Goal: Task Accomplishment & Management: Use online tool/utility

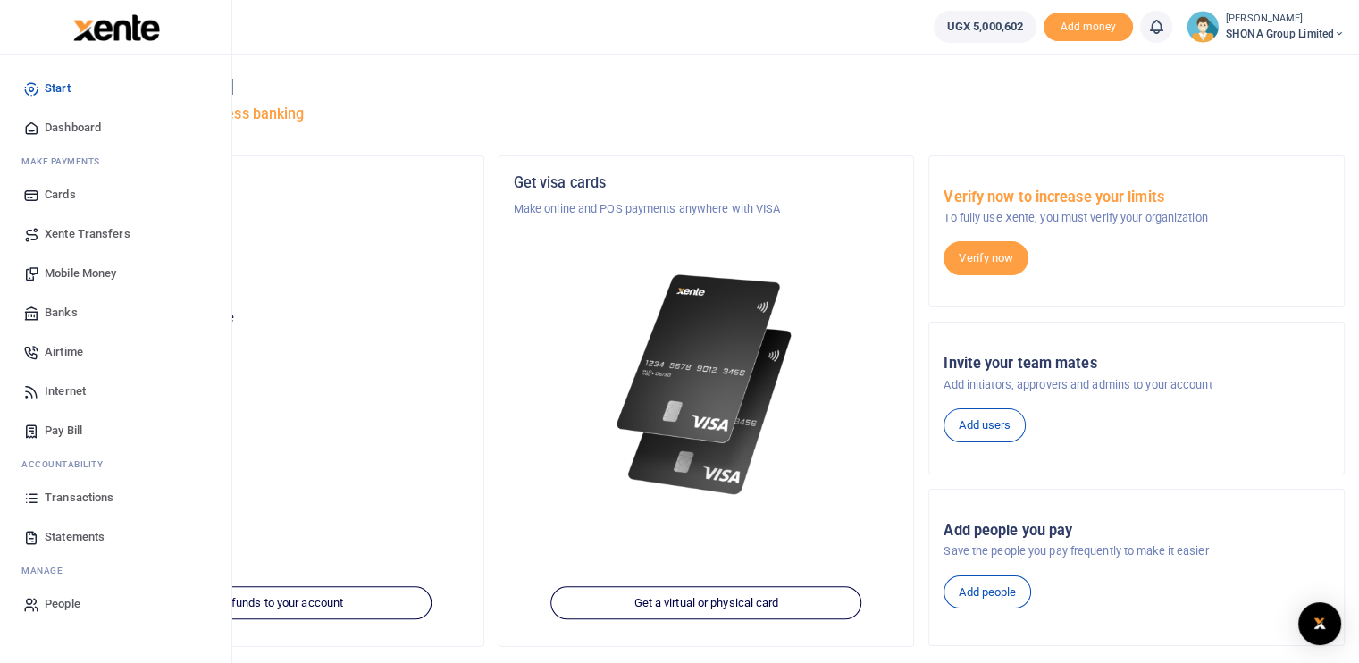
click at [97, 273] on span "Mobile Money" at bounding box center [80, 274] width 71 height 18
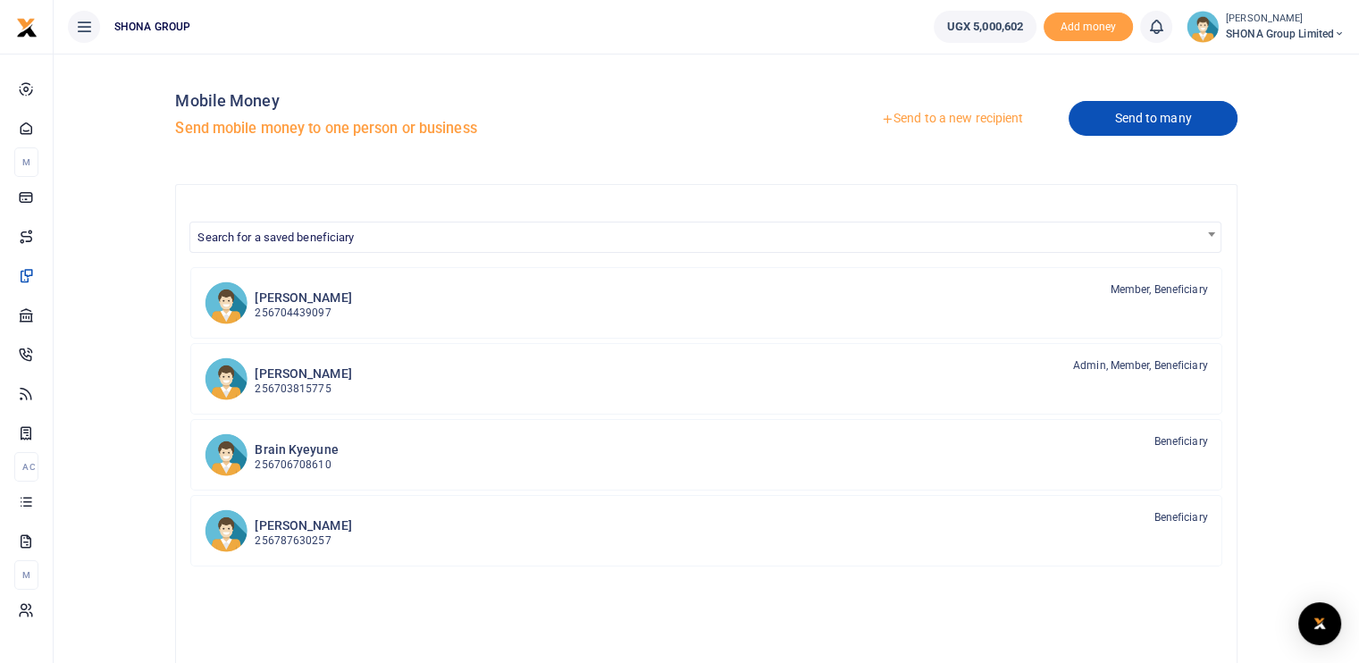
click at [1132, 127] on link "Send to many" at bounding box center [1153, 118] width 168 height 35
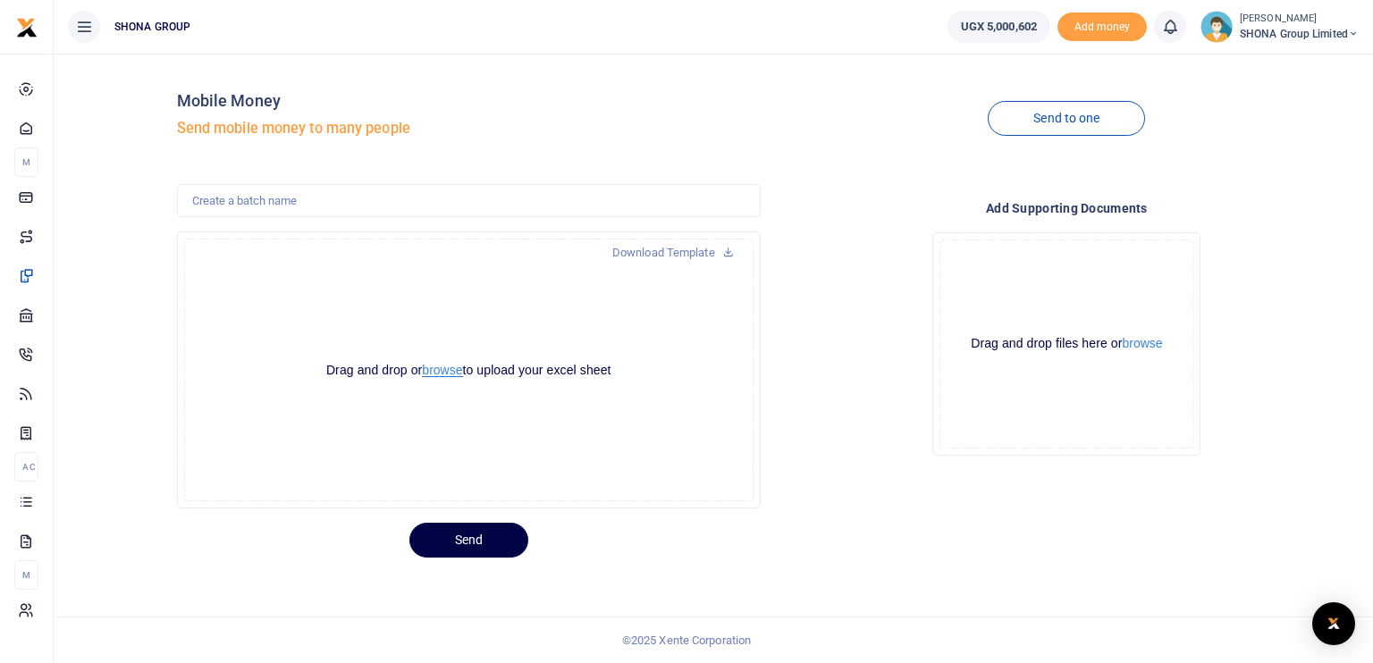
click at [442, 368] on button "browse" at bounding box center [442, 370] width 40 height 13
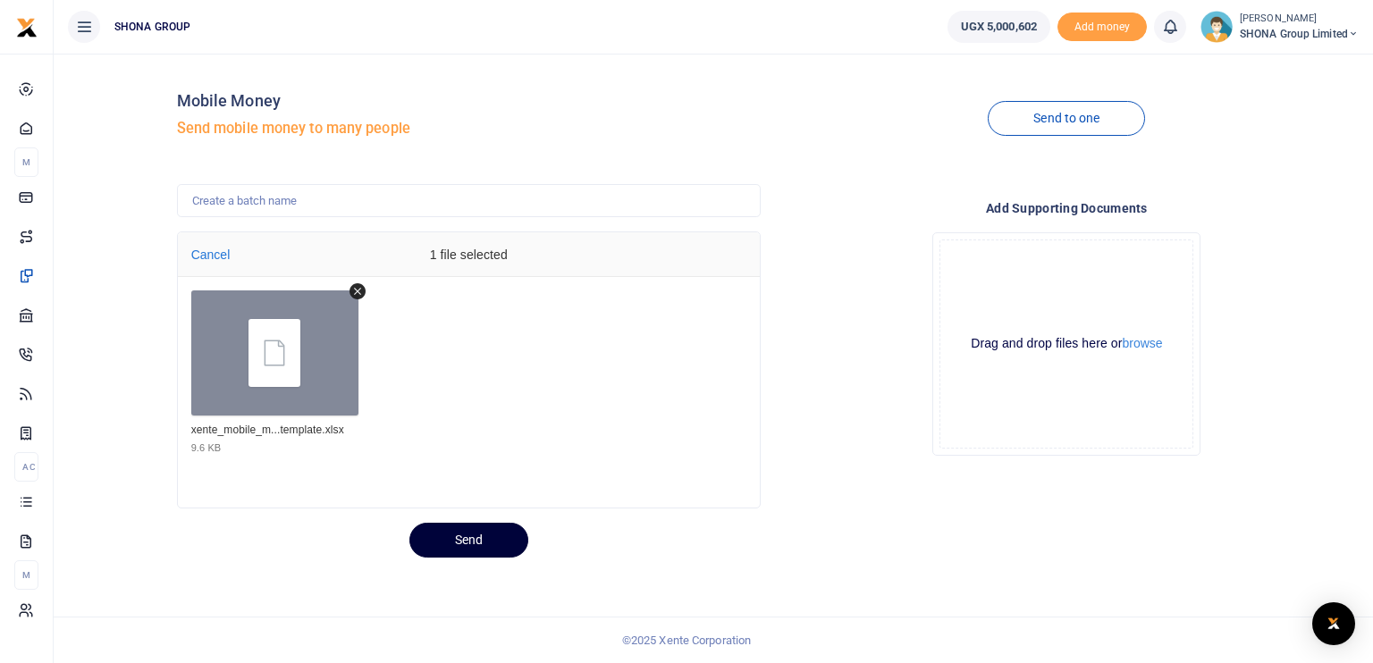
click at [460, 526] on button "Send" at bounding box center [468, 540] width 119 height 35
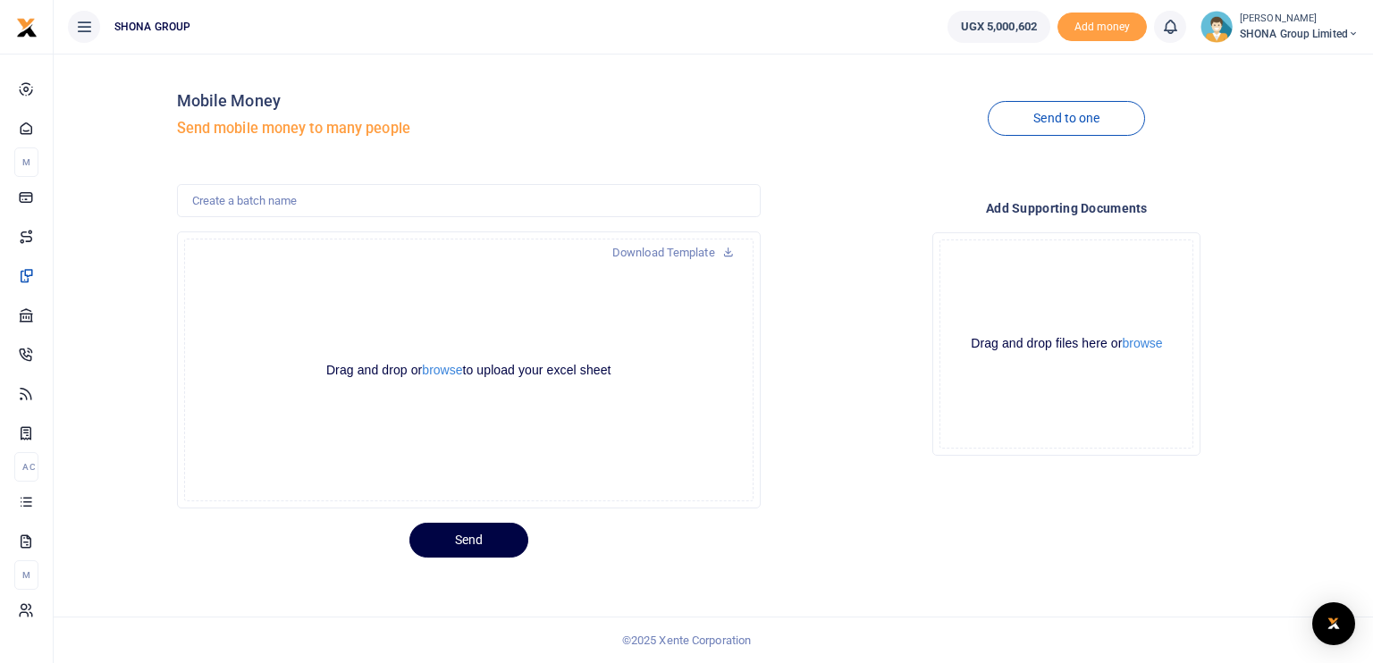
click at [863, 192] on div "Add supporting Documents Drop your files here Drag and drop files here or brows…" at bounding box center [1067, 346] width 598 height 325
click at [443, 368] on button "browse" at bounding box center [442, 370] width 40 height 13
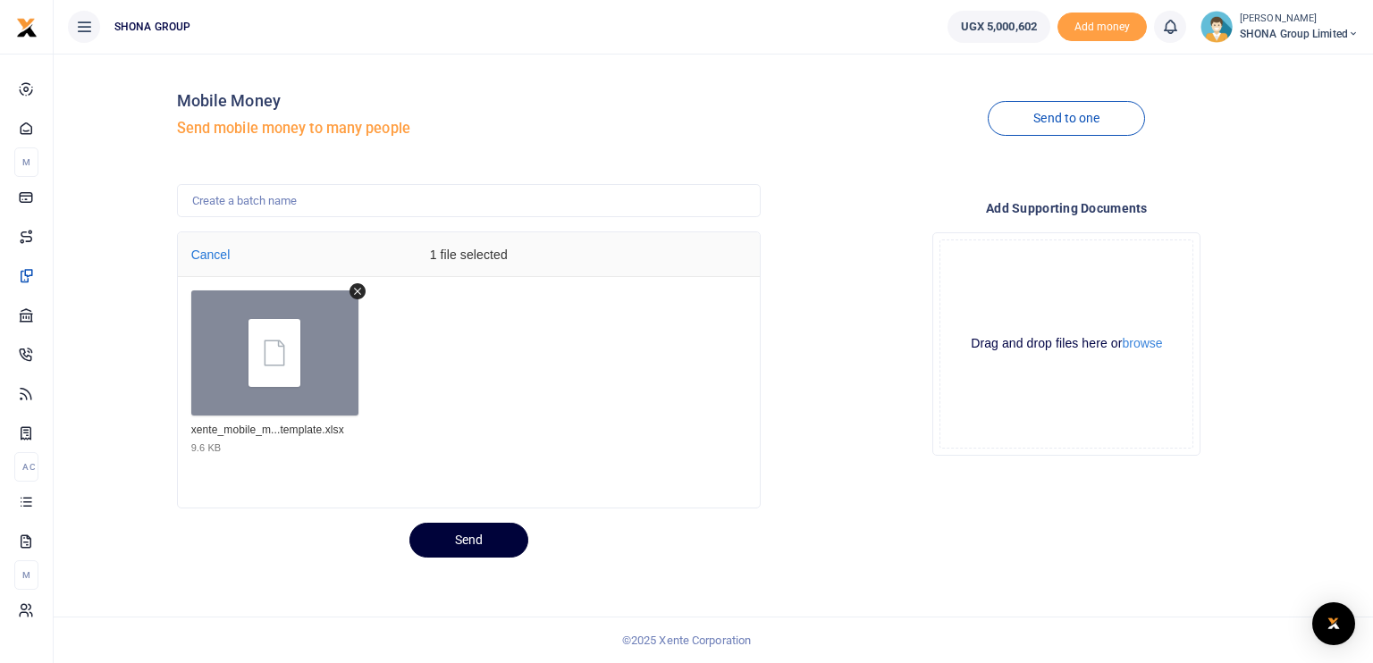
click at [478, 535] on button "Send" at bounding box center [468, 540] width 119 height 35
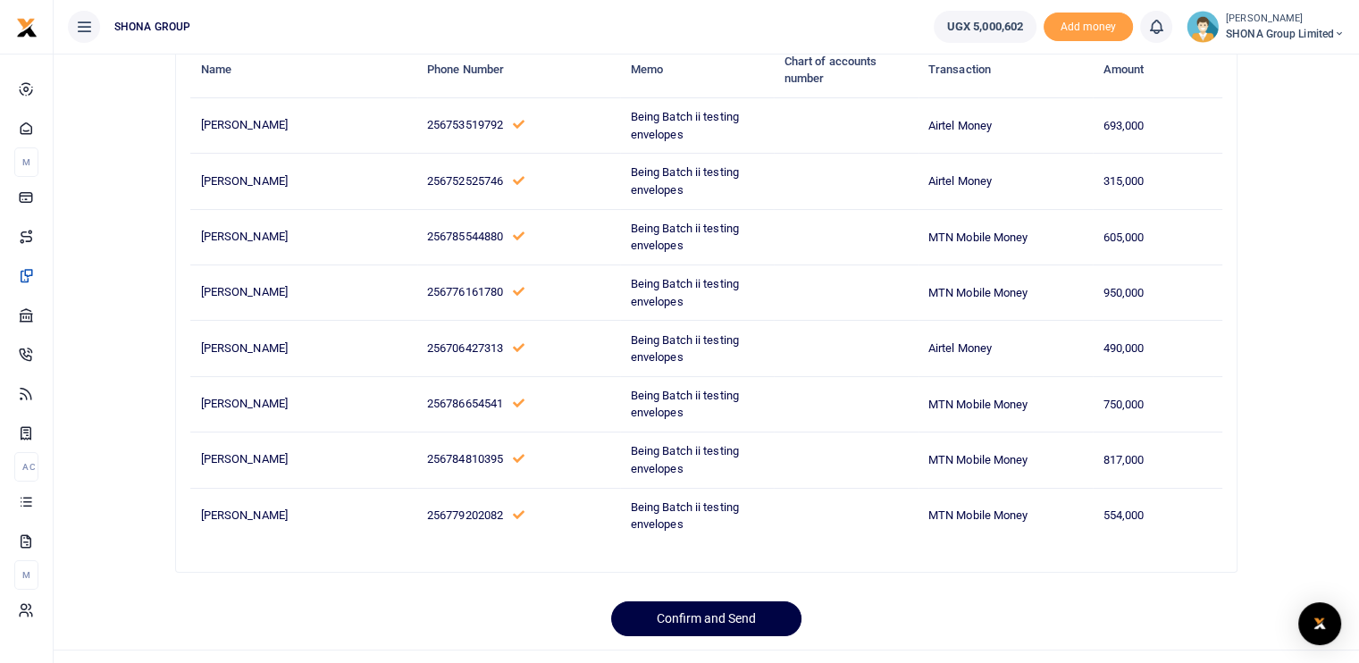
scroll to position [188, 0]
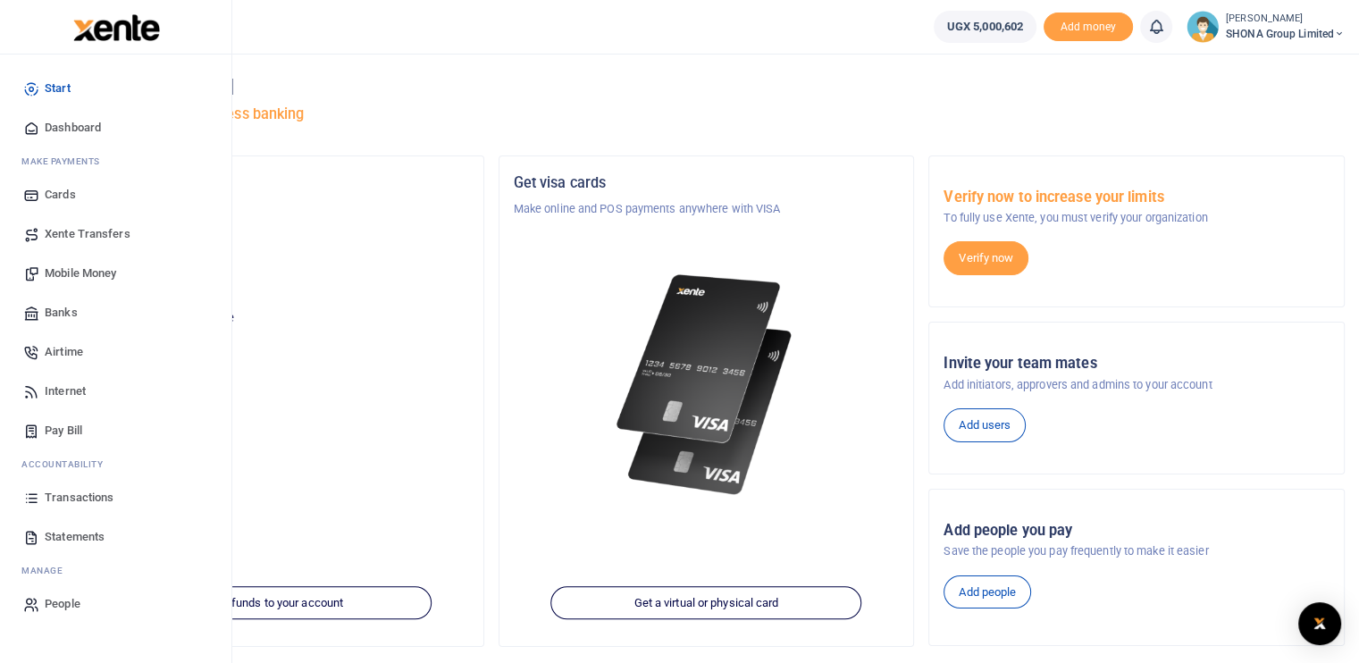
click at [81, 499] on span "Transactions" at bounding box center [79, 498] width 69 height 18
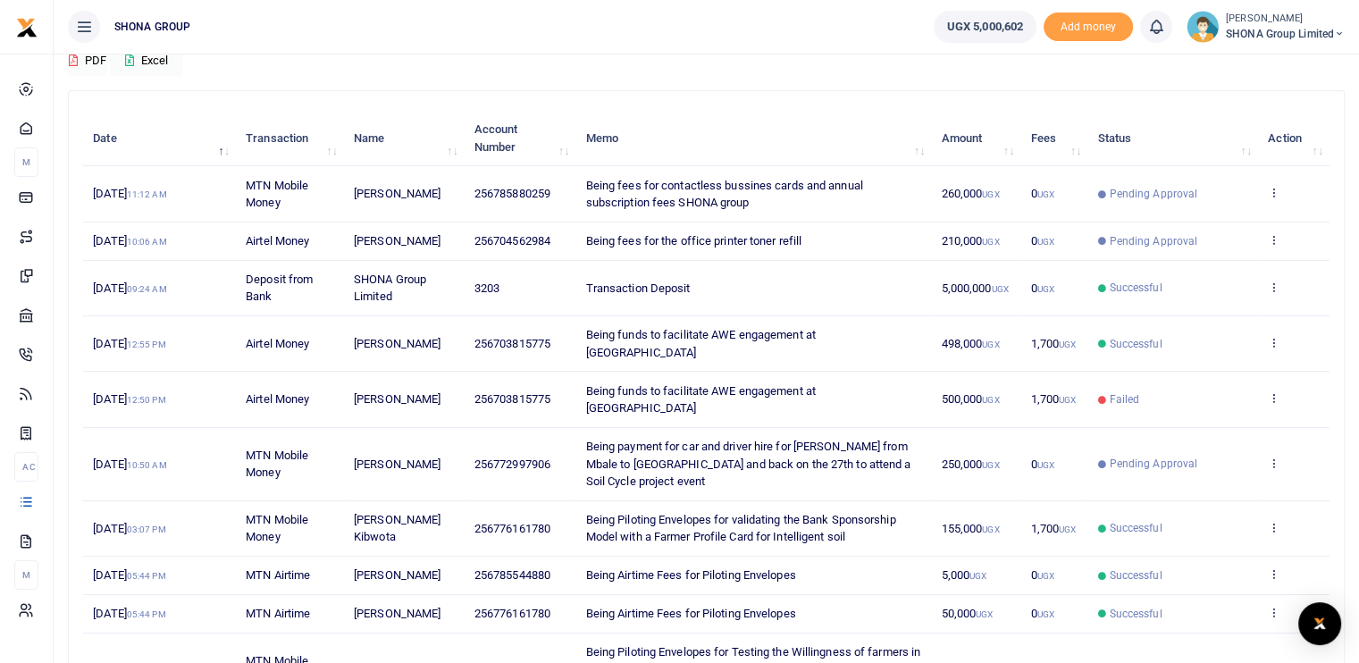
scroll to position [179, 0]
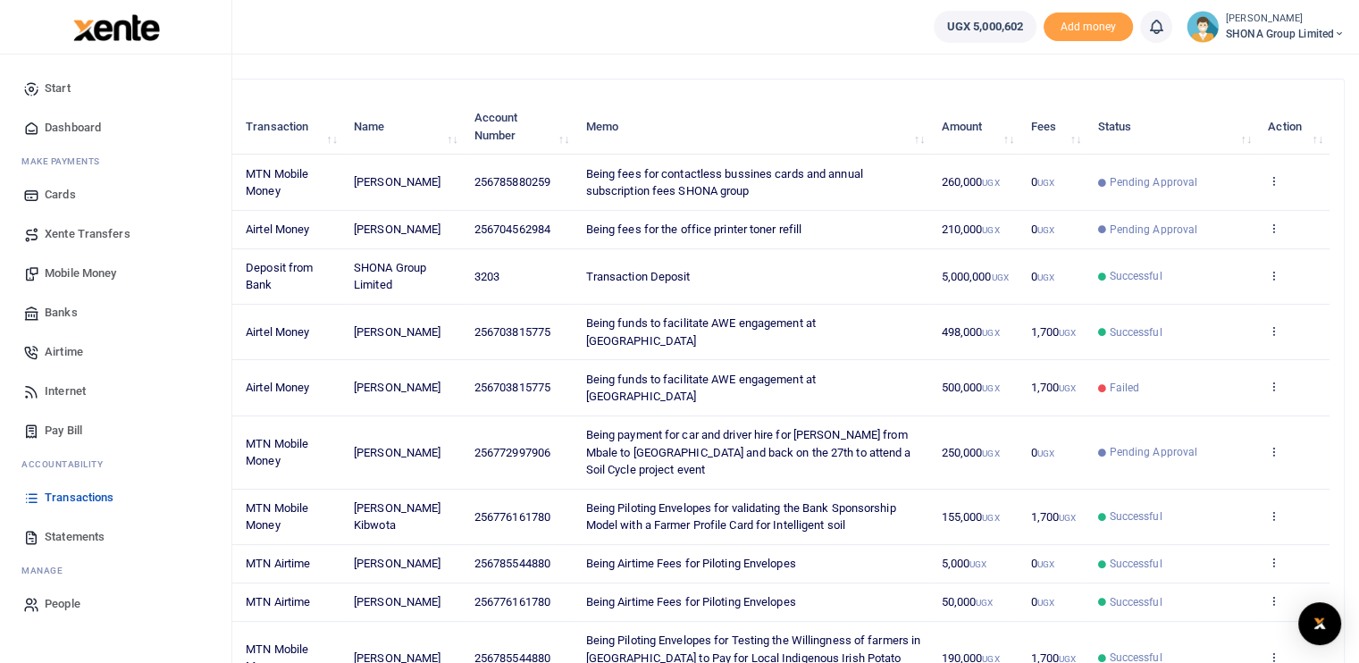
click at [85, 535] on span "Statements" at bounding box center [75, 537] width 60 height 18
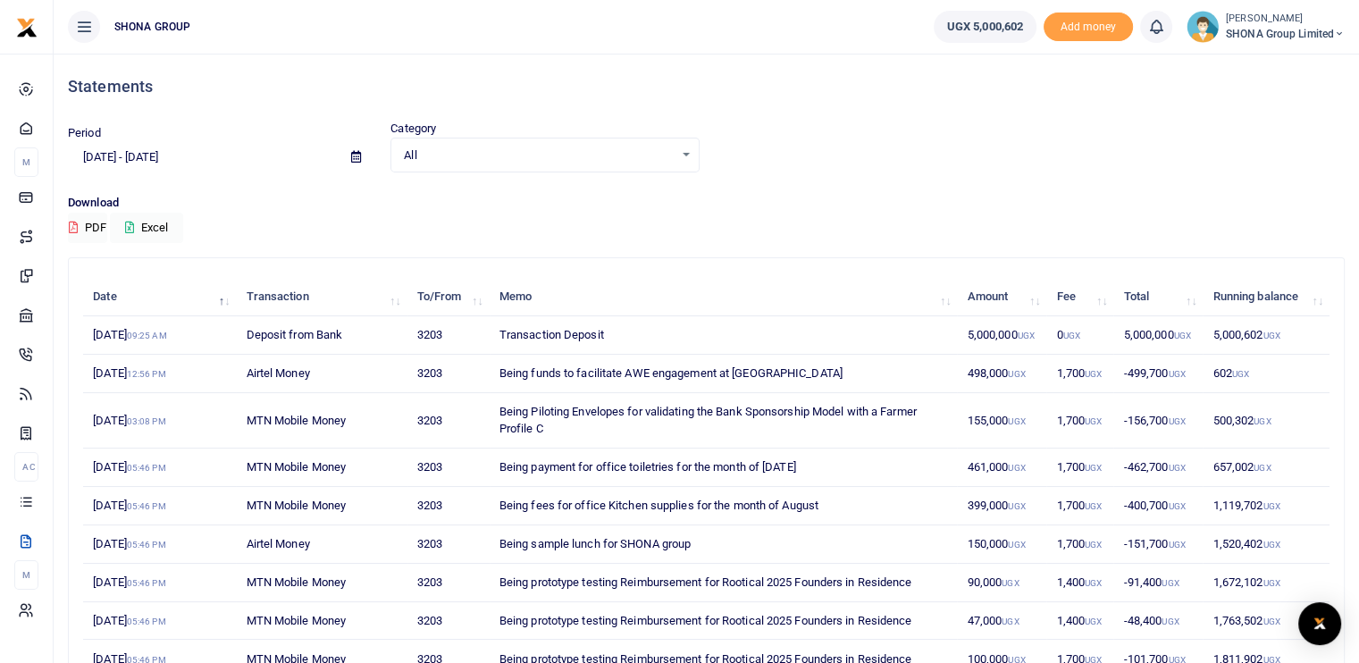
click at [1251, 125] on div "Period [DATE] - [DATE] Category All Select an option... All Credit Debit Transa…" at bounding box center [706, 146] width 1291 height 53
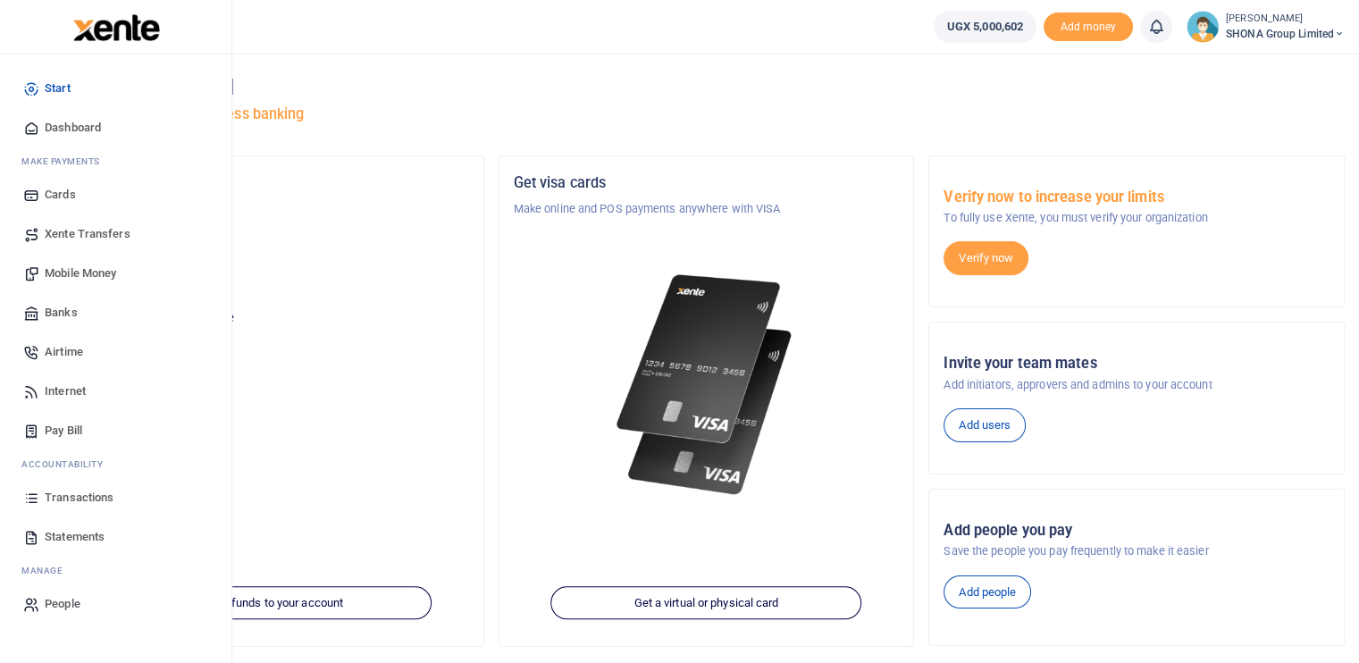
click at [77, 493] on span "Transactions" at bounding box center [79, 498] width 69 height 18
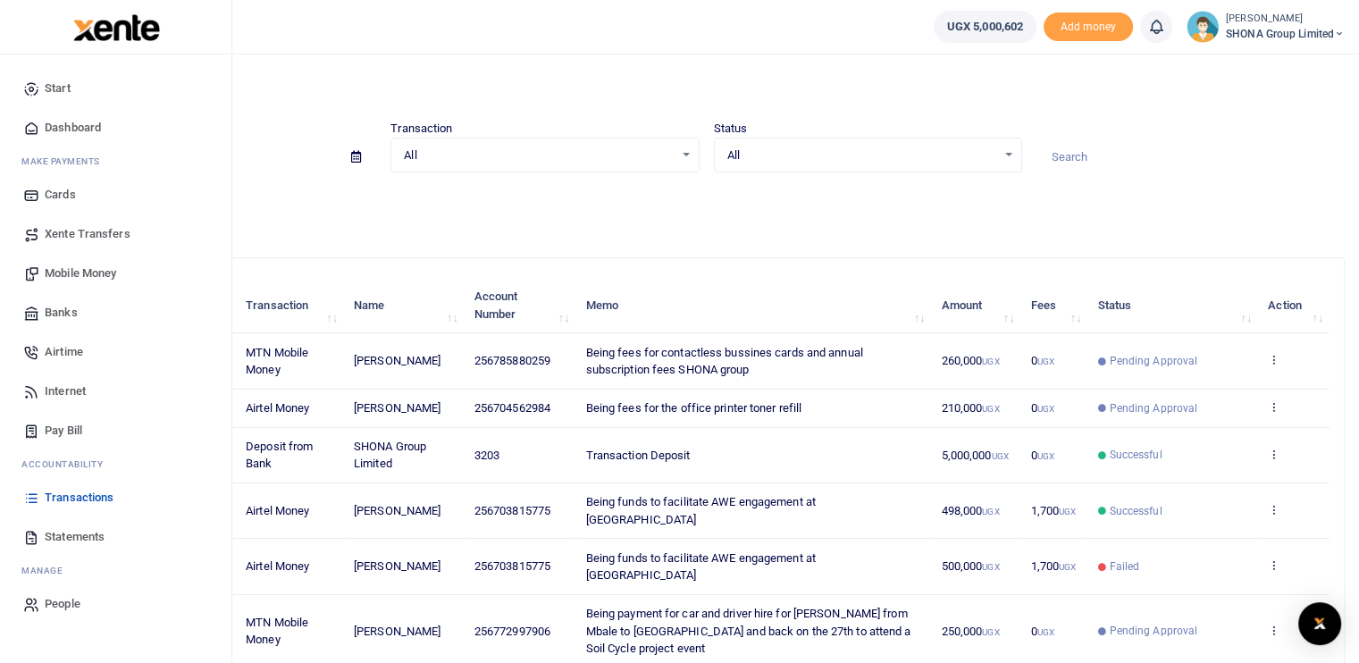
click at [97, 271] on span "Mobile Money" at bounding box center [80, 274] width 71 height 18
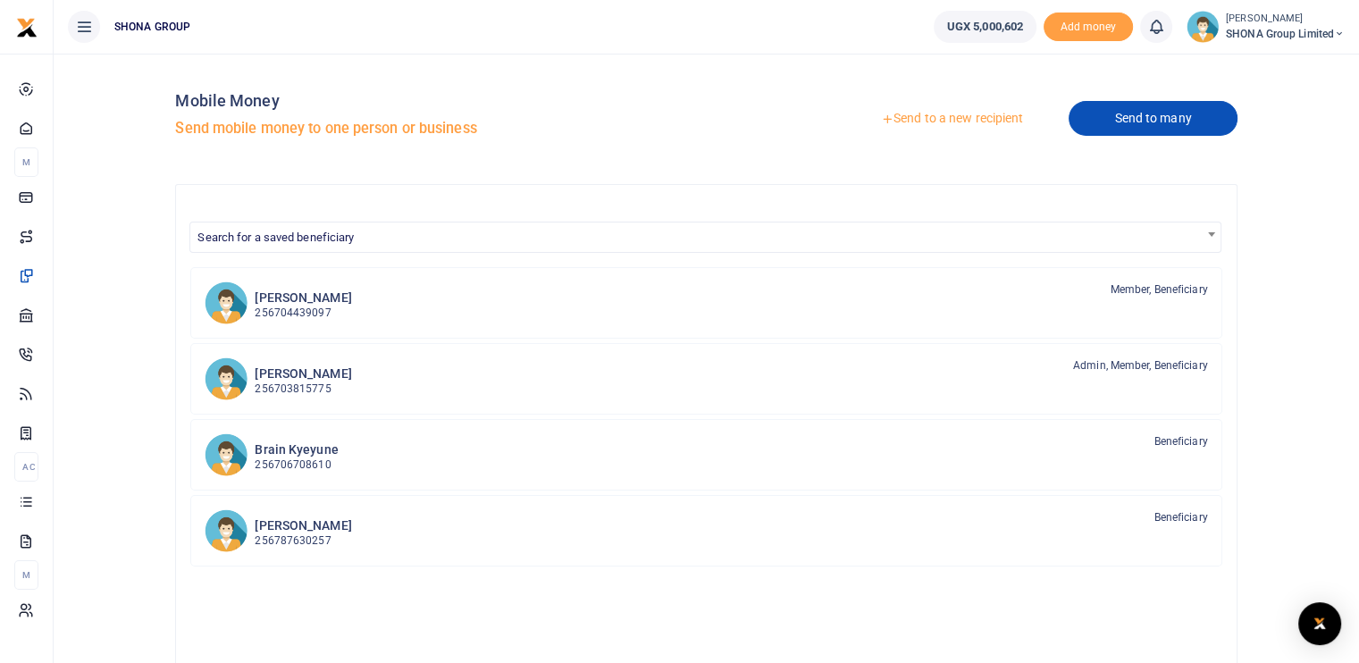
click at [1130, 119] on link "Send to many" at bounding box center [1153, 118] width 168 height 35
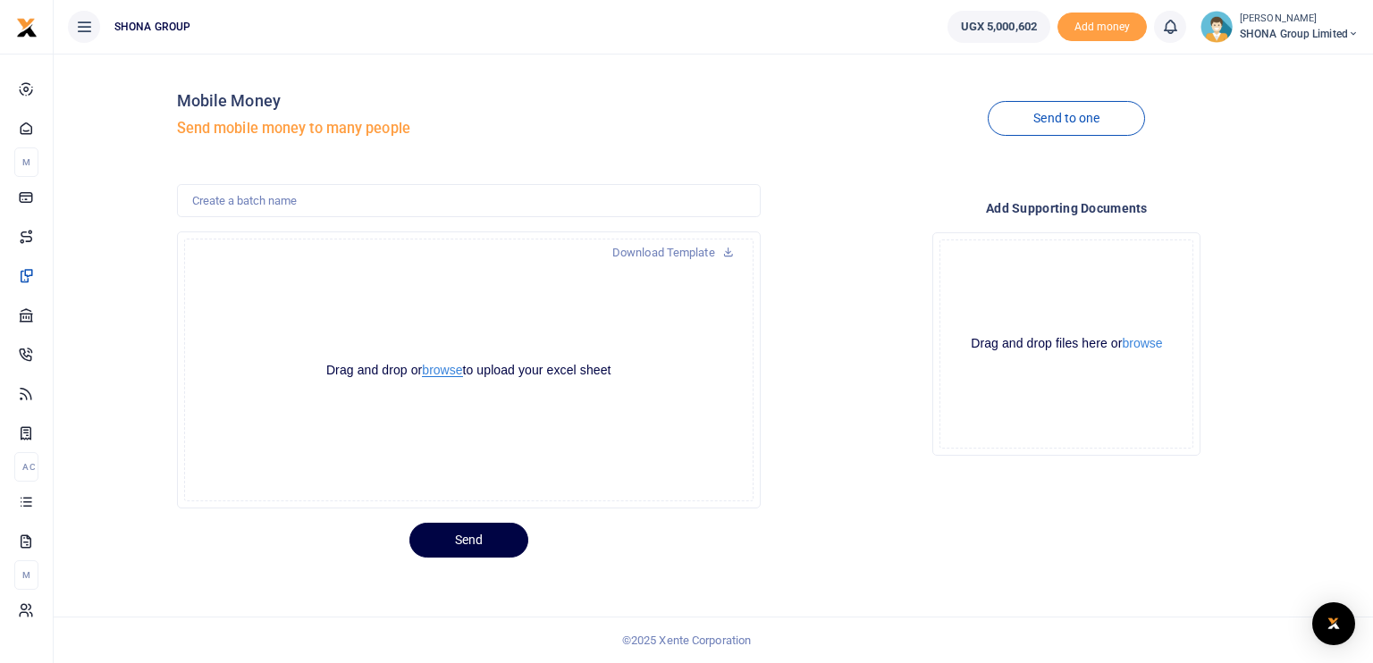
click at [447, 369] on button "browse" at bounding box center [442, 370] width 40 height 13
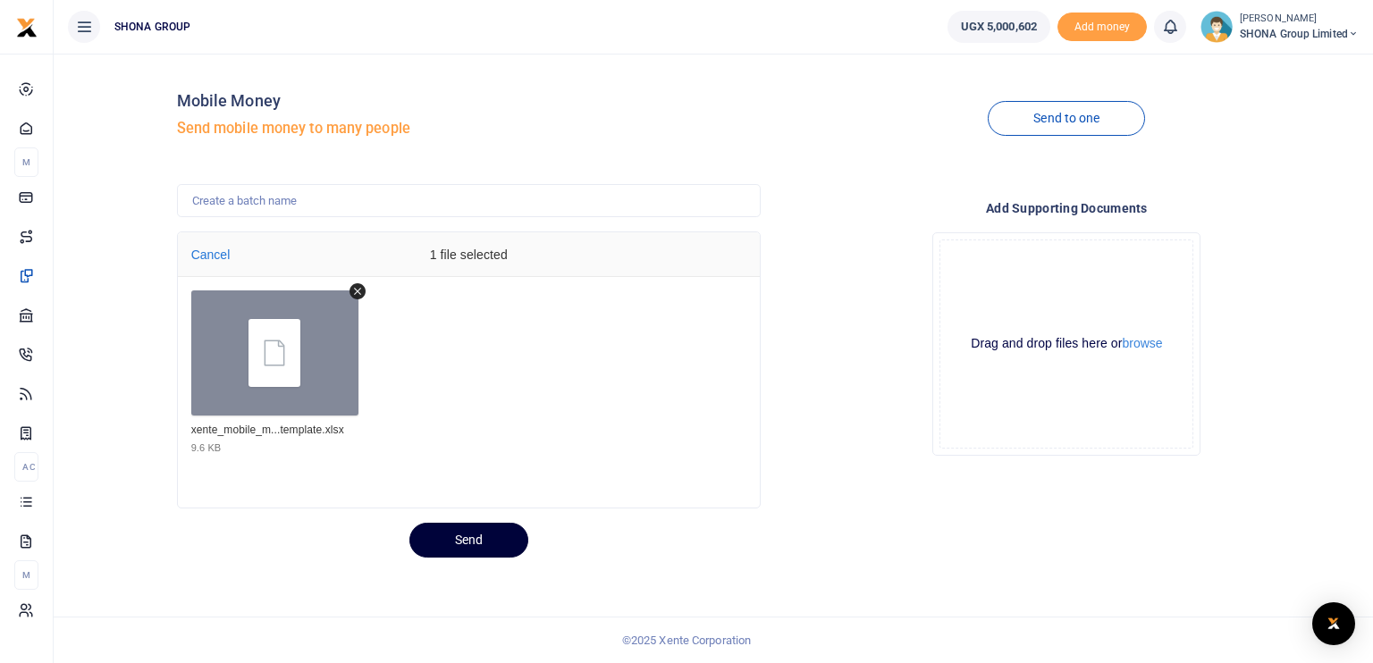
click at [497, 537] on button "Send" at bounding box center [468, 540] width 119 height 35
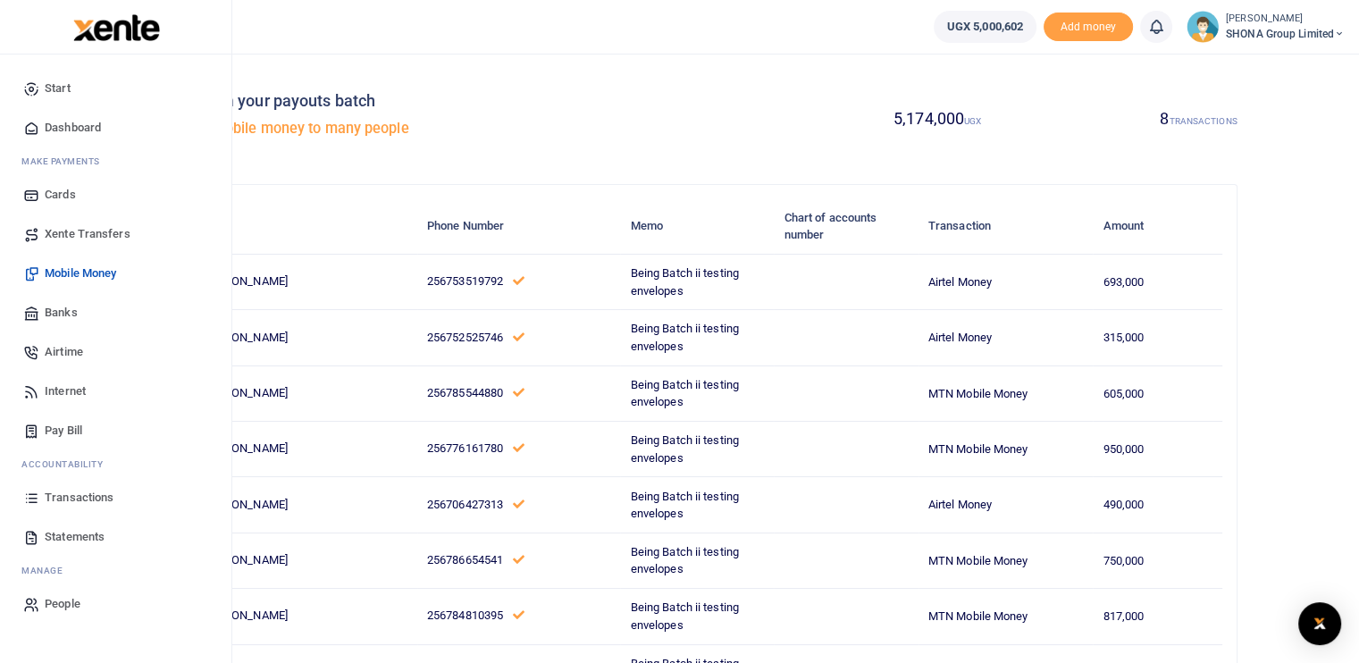
click at [79, 353] on span "Airtime" at bounding box center [64, 352] width 38 height 18
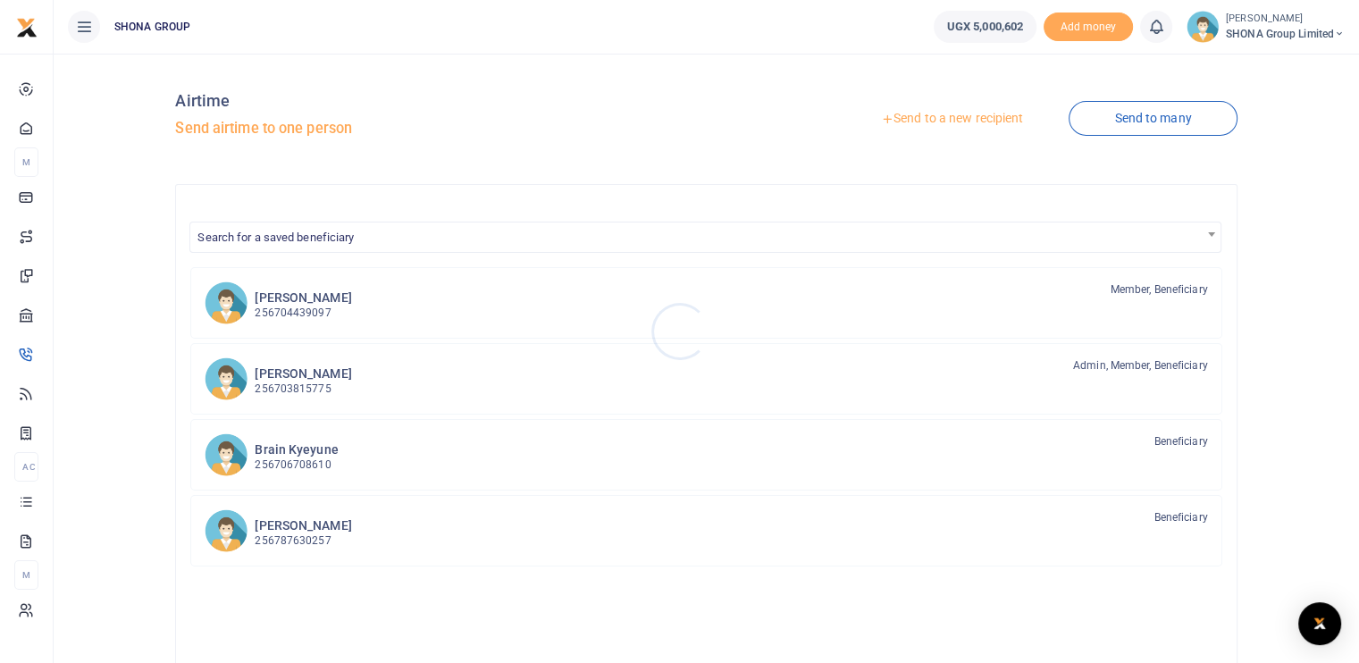
click at [1126, 123] on div at bounding box center [679, 331] width 1359 height 663
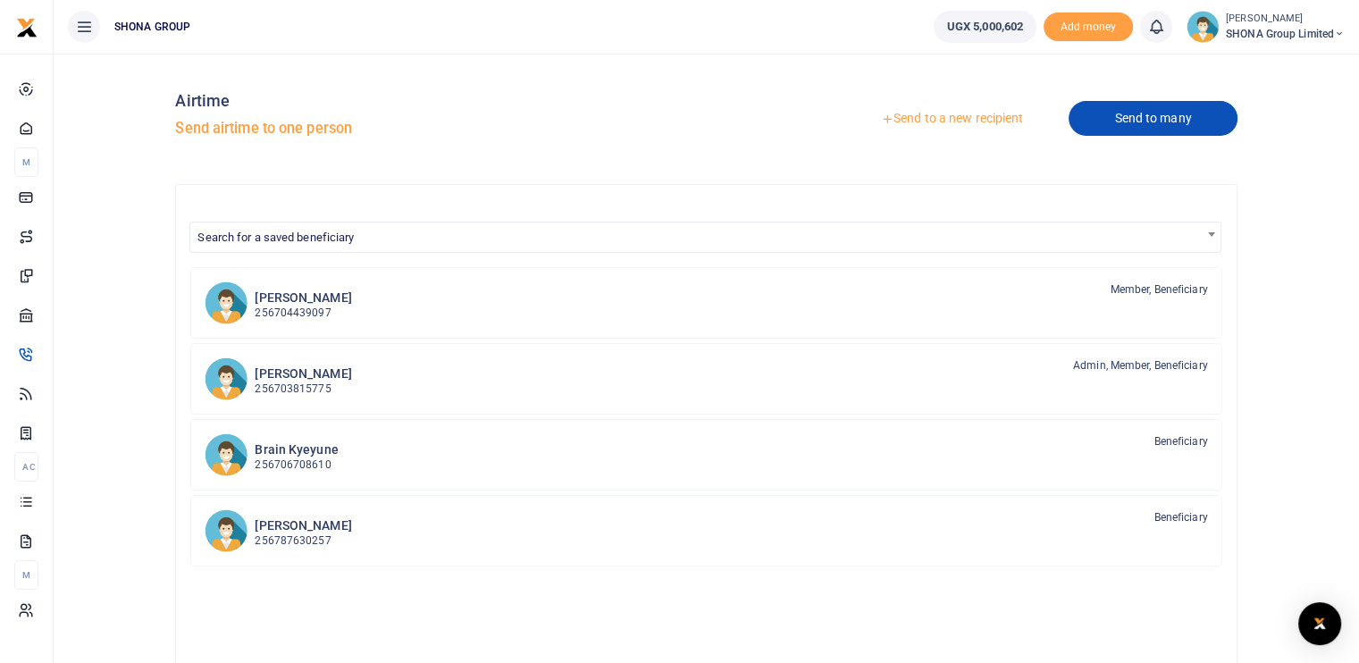
click at [1139, 115] on link "Send to many" at bounding box center [1153, 118] width 168 height 35
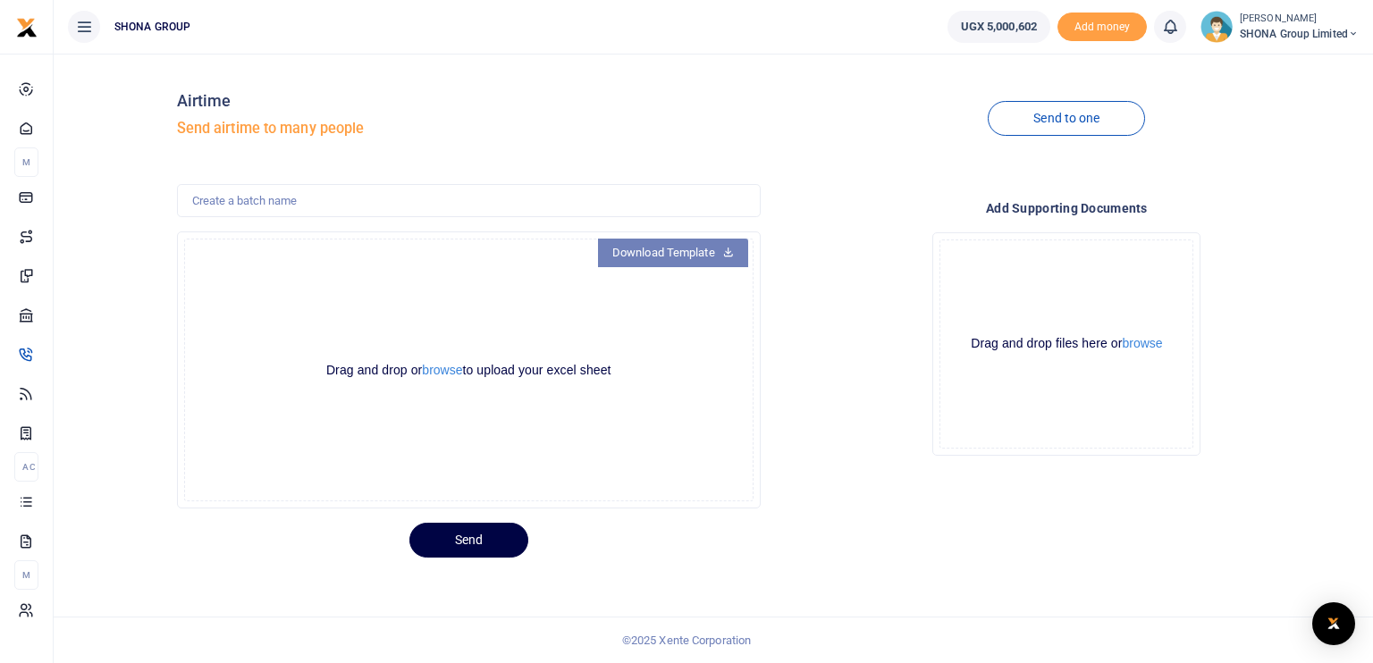
click at [708, 248] on link "Download Template" at bounding box center [673, 253] width 150 height 29
